Goal: Complete application form

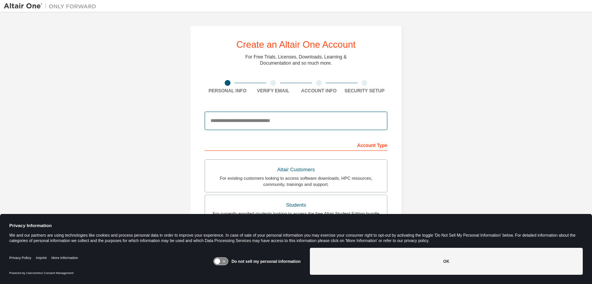
click at [240, 126] on input "email" at bounding box center [296, 121] width 183 height 18
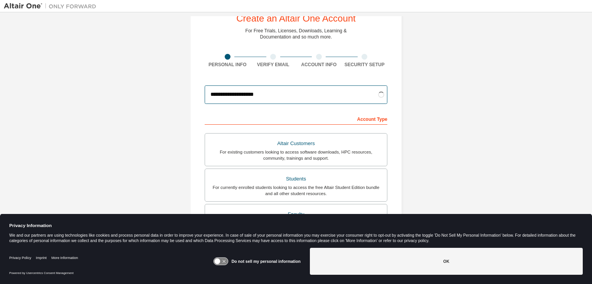
scroll to position [29, 0]
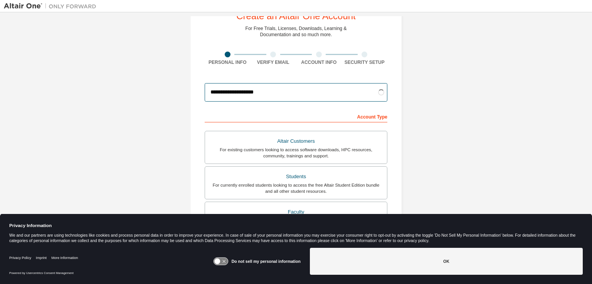
type input "**********"
click at [289, 113] on div "Account Type" at bounding box center [296, 116] width 183 height 12
click at [281, 119] on div "Account Type" at bounding box center [296, 116] width 183 height 12
click at [265, 116] on div "Account Type" at bounding box center [296, 116] width 183 height 12
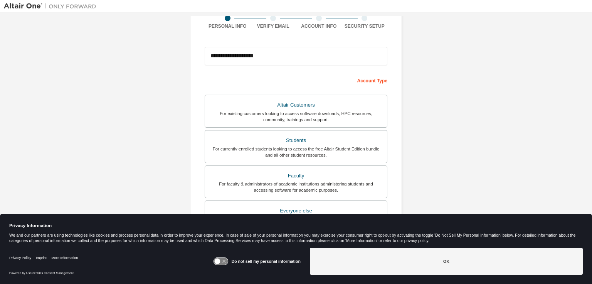
scroll to position [66, 0]
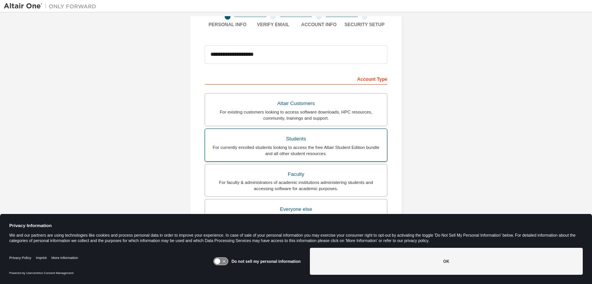
click at [261, 151] on div "For currently enrolled students looking to access the free Altair Student Editi…" at bounding box center [296, 151] width 173 height 12
click at [296, 140] on div "Students" at bounding box center [296, 139] width 173 height 11
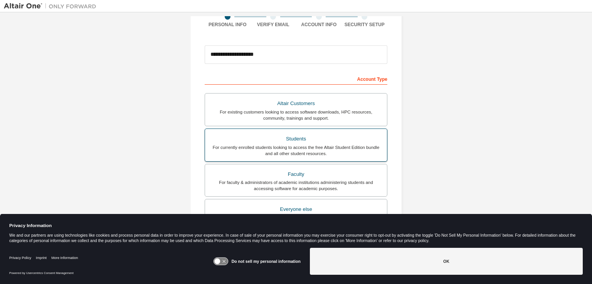
drag, startPoint x: 291, startPoint y: 141, endPoint x: 277, endPoint y: 146, distance: 15.4
click at [277, 146] on div "For currently enrolled students looking to access the free Altair Student Editi…" at bounding box center [296, 151] width 173 height 12
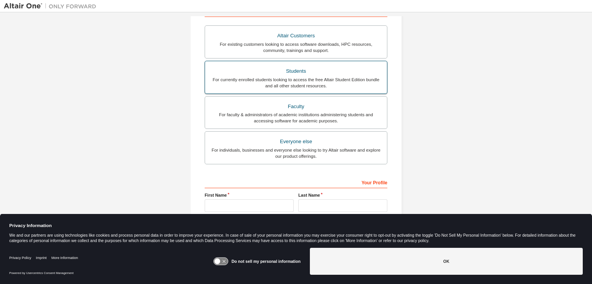
scroll to position [165, 0]
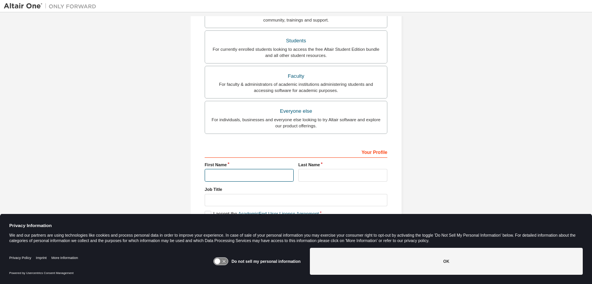
drag, startPoint x: 306, startPoint y: 148, endPoint x: 235, endPoint y: 176, distance: 76.4
click at [235, 176] on input "text" at bounding box center [249, 175] width 89 height 13
type input "******"
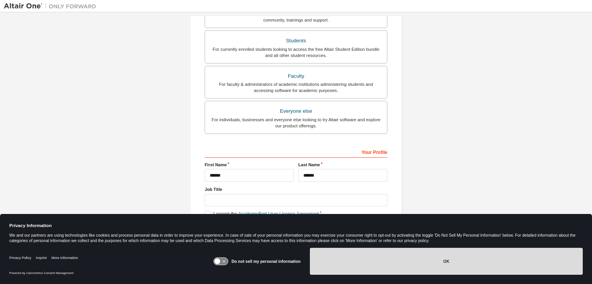
click at [420, 258] on button "OK" at bounding box center [446, 261] width 273 height 27
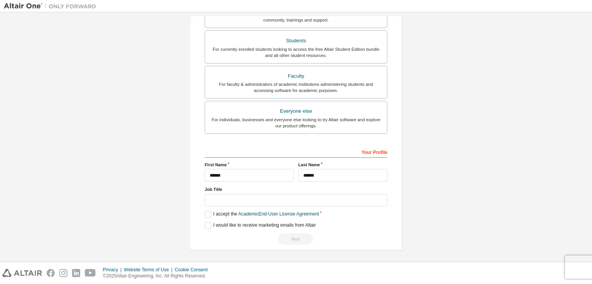
drag, startPoint x: 420, startPoint y: 258, endPoint x: 393, endPoint y: 223, distance: 44.5
click at [209, 211] on label "I accept the Academic End-User License Agreement" at bounding box center [262, 214] width 114 height 7
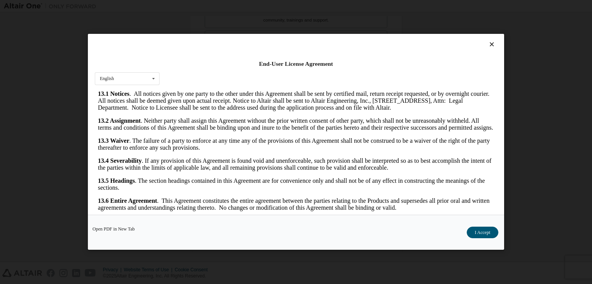
scroll to position [11, 0]
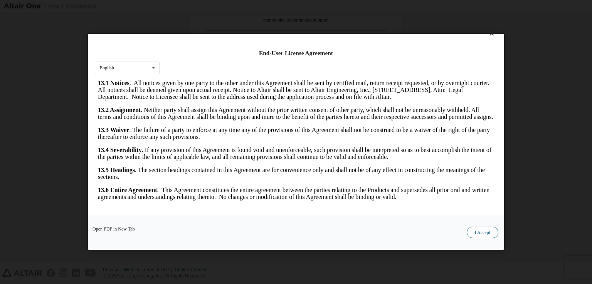
click at [483, 230] on button "I Accept" at bounding box center [483, 233] width 32 height 12
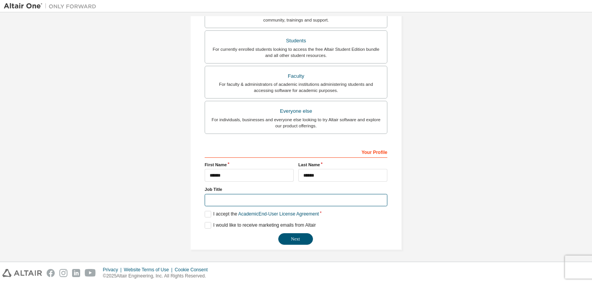
click at [273, 201] on input "text" at bounding box center [296, 200] width 183 height 13
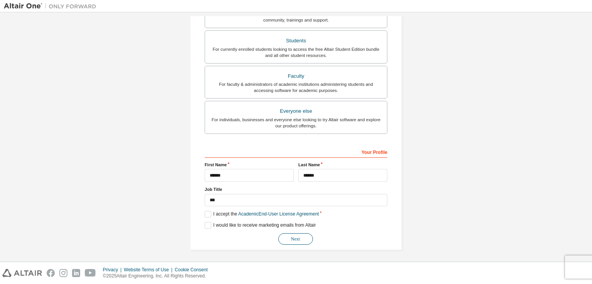
click at [294, 240] on button "Next" at bounding box center [295, 240] width 35 height 12
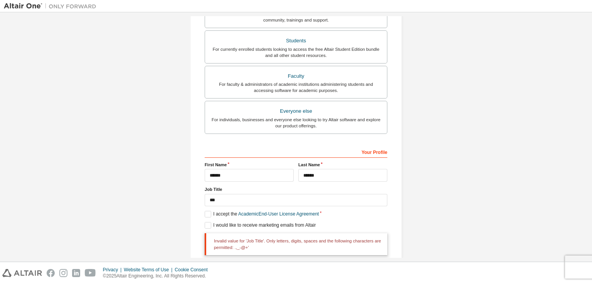
click at [347, 214] on div "I accept the Academic End-User License Agreement" at bounding box center [296, 214] width 183 height 7
click at [205, 234] on div "Invalid value for 'Job Title'. Only letters, digits, spaces and the following c…" at bounding box center [296, 245] width 183 height 22
click at [225, 198] on input "***" at bounding box center [296, 200] width 183 height 13
click at [213, 199] on input "***" at bounding box center [296, 200] width 183 height 13
type input "**"
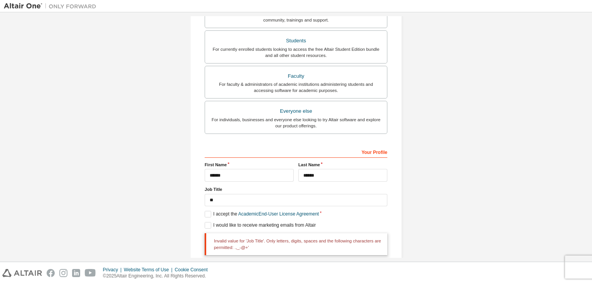
click at [153, 243] on div "**********" at bounding box center [296, 69] width 584 height 434
drag, startPoint x: 399, startPoint y: 209, endPoint x: 383, endPoint y: 216, distance: 17.4
click at [383, 216] on div "**********" at bounding box center [296, 69] width 212 height 416
click at [383, 216] on div "I accept the Academic End-User License Agreement" at bounding box center [296, 214] width 183 height 7
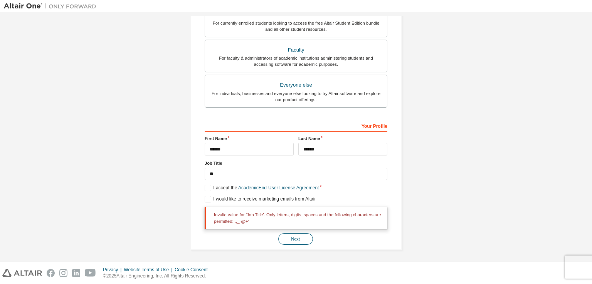
click at [292, 239] on button "Next" at bounding box center [295, 240] width 35 height 12
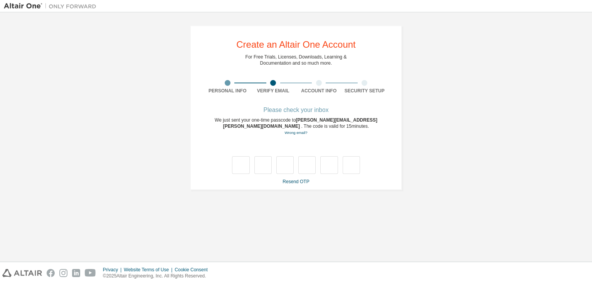
scroll to position [0, 0]
type input "*"
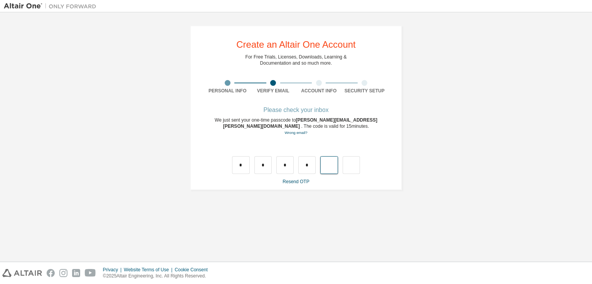
type input "*"
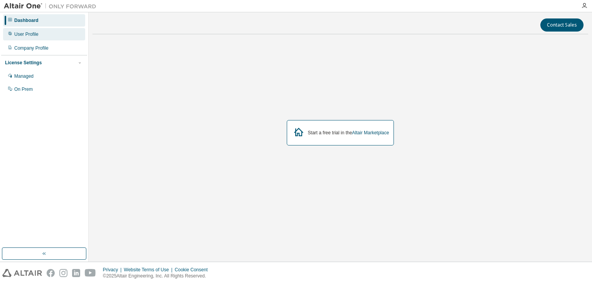
click at [26, 37] on div "User Profile" at bounding box center [26, 34] width 24 height 6
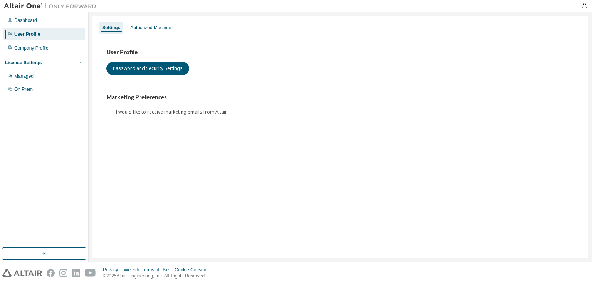
click at [77, 61] on button "button" at bounding box center [79, 62] width 7 height 7
click at [53, 77] on div "Managed" at bounding box center [44, 76] width 82 height 12
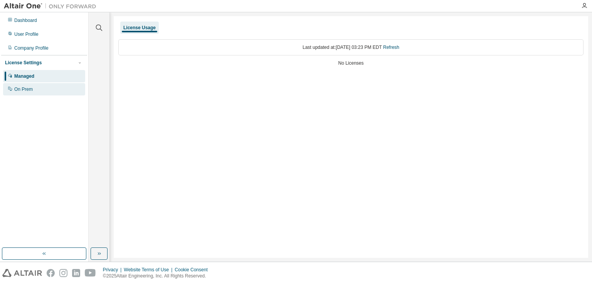
click at [47, 93] on div "On Prem" at bounding box center [44, 89] width 82 height 12
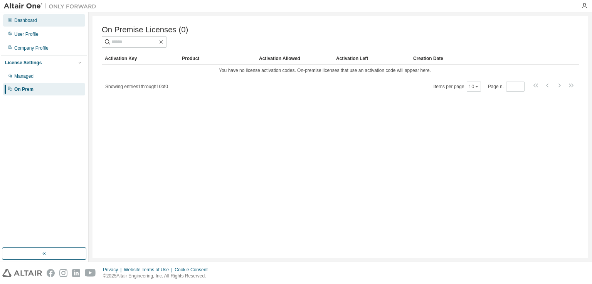
click at [22, 22] on div "Dashboard" at bounding box center [25, 20] width 23 height 6
